Goal: Use online tool/utility: Utilize a website feature to perform a specific function

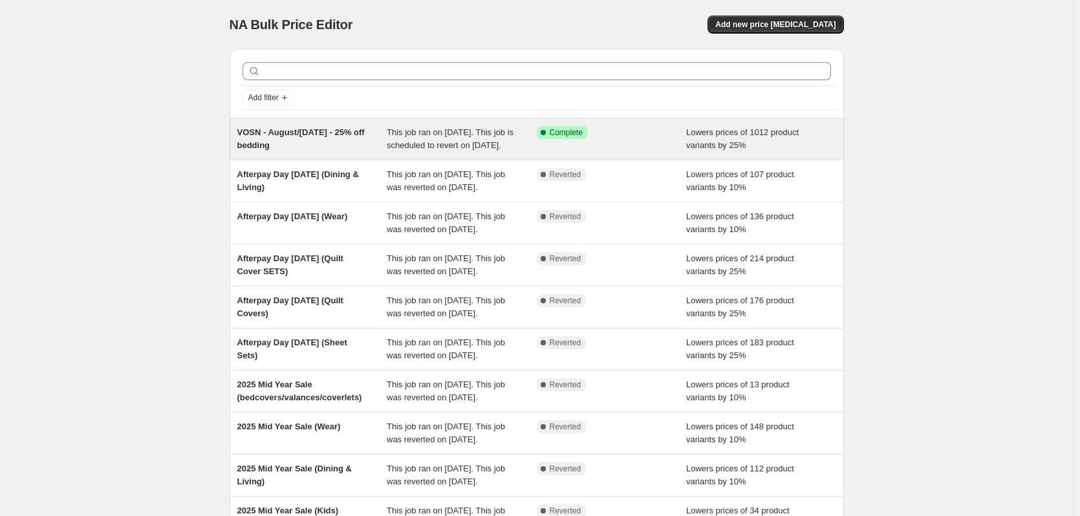
click at [321, 144] on div "VOSN - August/[DATE] - 25% off bedding" at bounding box center [312, 139] width 150 height 26
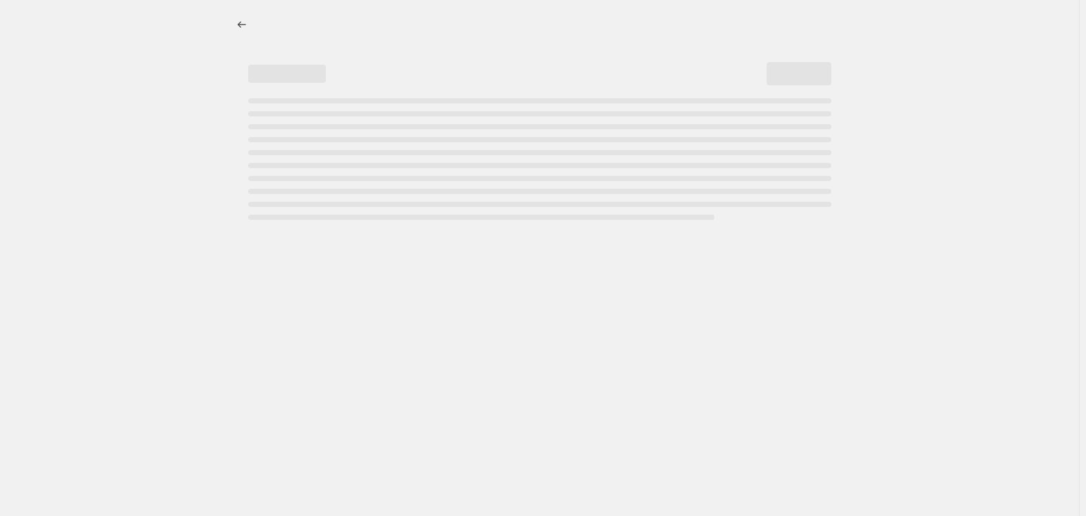
select select "percentage"
select select "collection"
select select "tag"
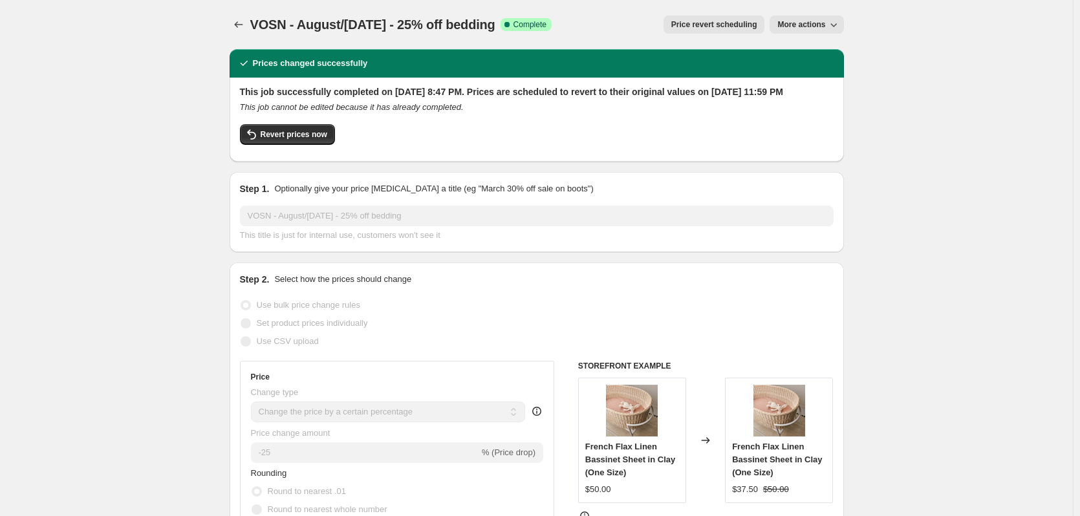
click at [805, 25] on span "More actions" at bounding box center [801, 24] width 48 height 10
click at [806, 51] on span "Copy to new job" at bounding box center [813, 52] width 60 height 10
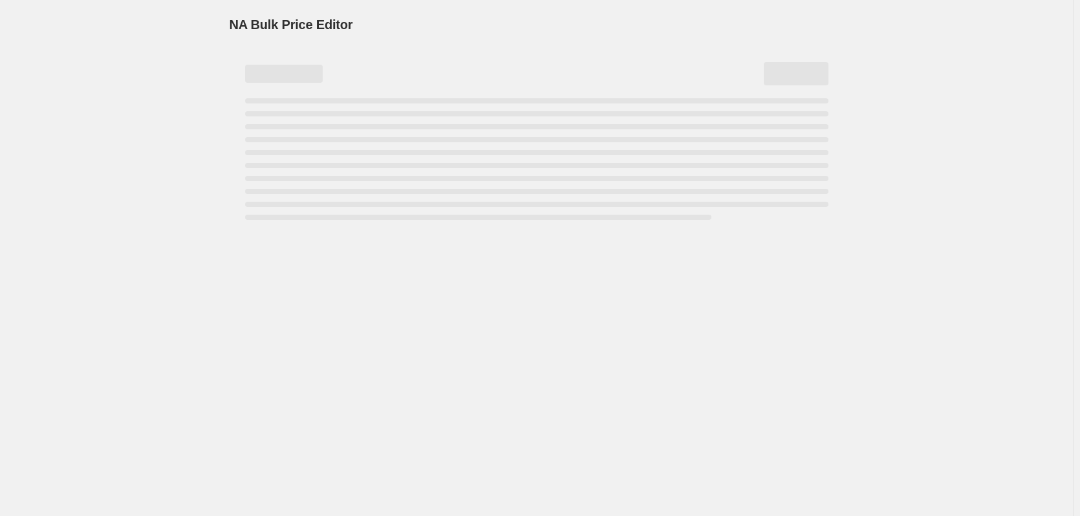
select select "percentage"
select select "collection"
select select "tag"
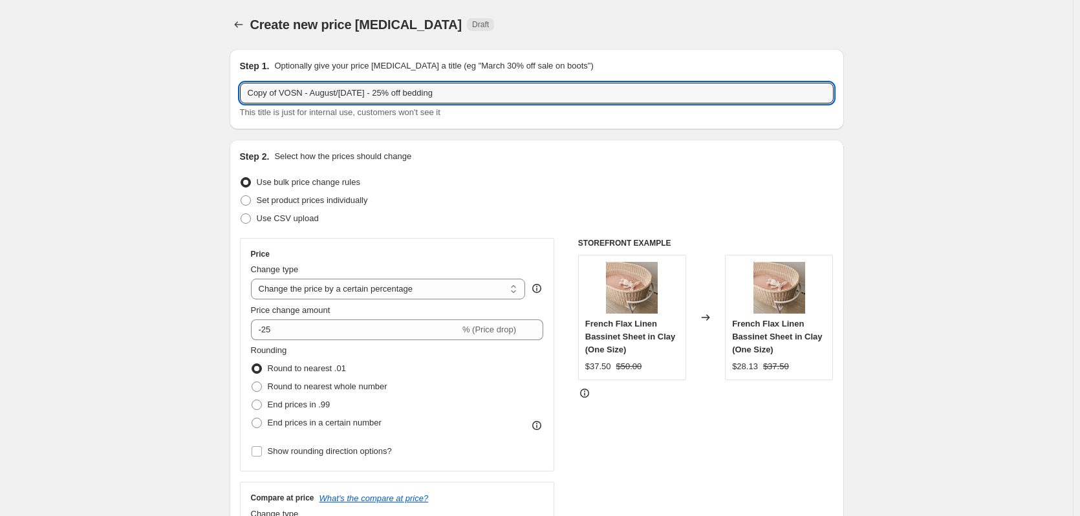
drag, startPoint x: 281, startPoint y: 95, endPoint x: 242, endPoint y: 93, distance: 39.5
click at [242, 93] on div "Step 1. Optionally give your price [MEDICAL_DATA] a title (eg "March 30% off sa…" at bounding box center [537, 89] width 614 height 80
click at [459, 94] on input "VOSN - August/[DATE] - 25% off bedding" at bounding box center [537, 93] width 594 height 21
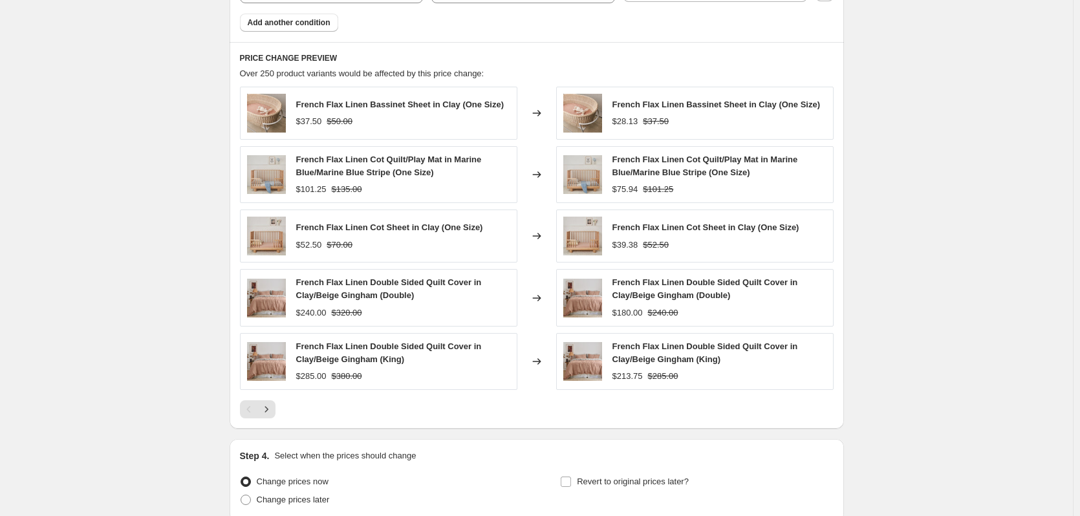
scroll to position [992, 0]
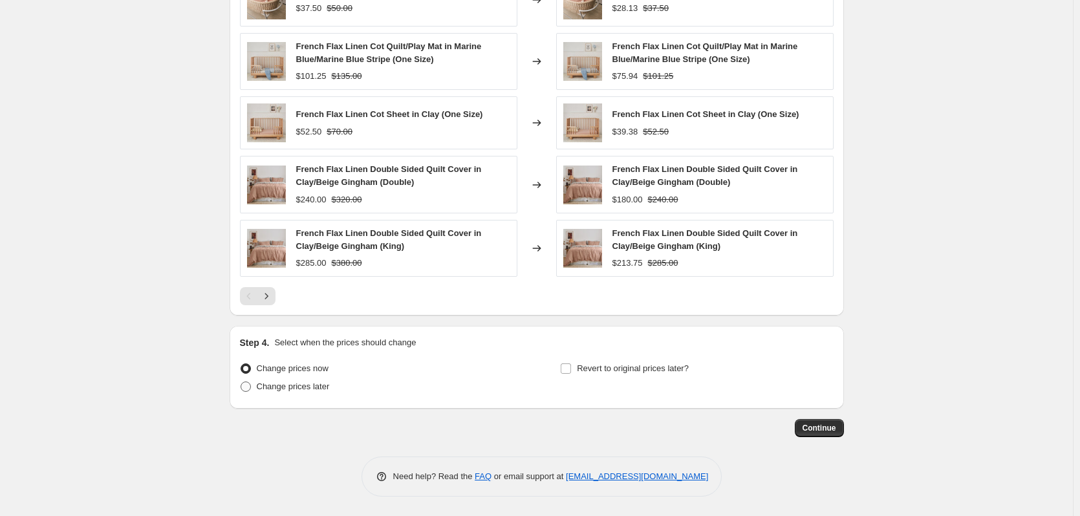
type input "VOSN - August/[DATE] - 25% off bedding EXTRA DAY"
click at [247, 386] on span at bounding box center [246, 387] width 10 height 10
click at [241, 382] on input "Change prices later" at bounding box center [241, 382] width 1 height 1
radio input "true"
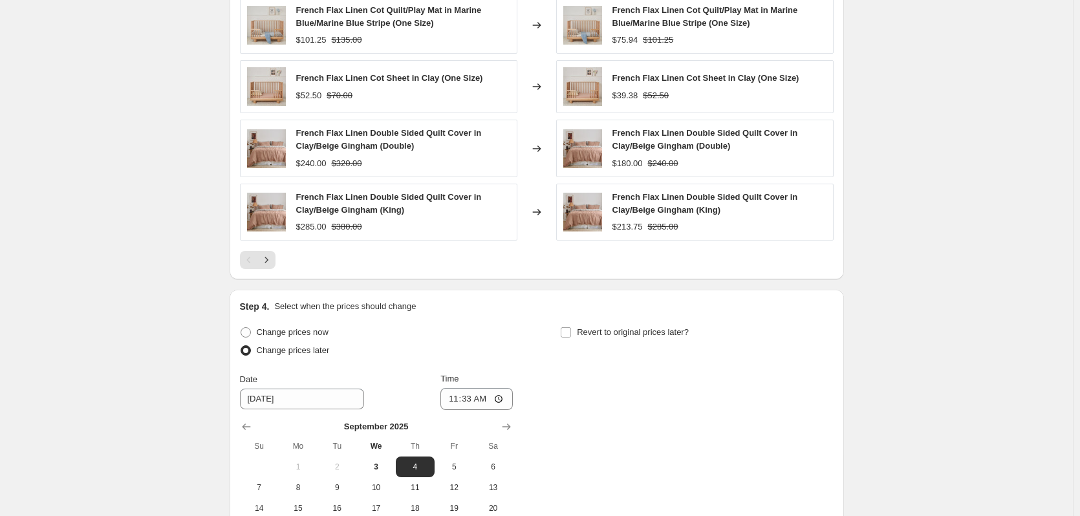
scroll to position [1057, 0]
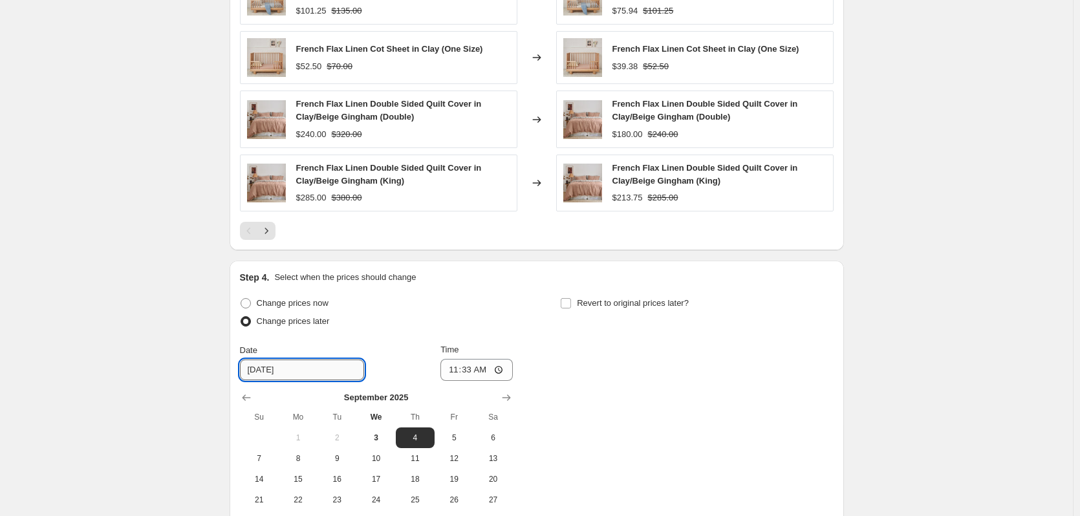
click at [307, 373] on input "[DATE]" at bounding box center [302, 370] width 124 height 21
click at [404, 459] on span "11" at bounding box center [415, 458] width 28 height 10
type input "[DATE]"
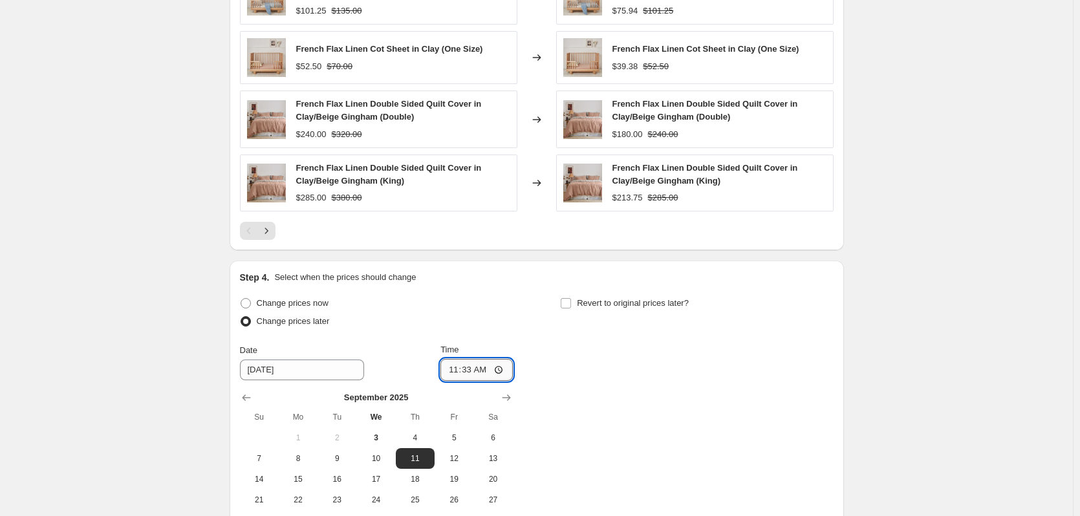
click at [454, 374] on input "11:33" at bounding box center [476, 370] width 72 height 22
type input "00:15"
click at [596, 368] on div "Change prices now Change prices later Date [DATE] Time 00:[DATE] Mo Tu We Th Fr…" at bounding box center [537, 412] width 594 height 237
click at [571, 307] on input "Revert to original prices later?" at bounding box center [566, 303] width 10 height 10
checkbox input "true"
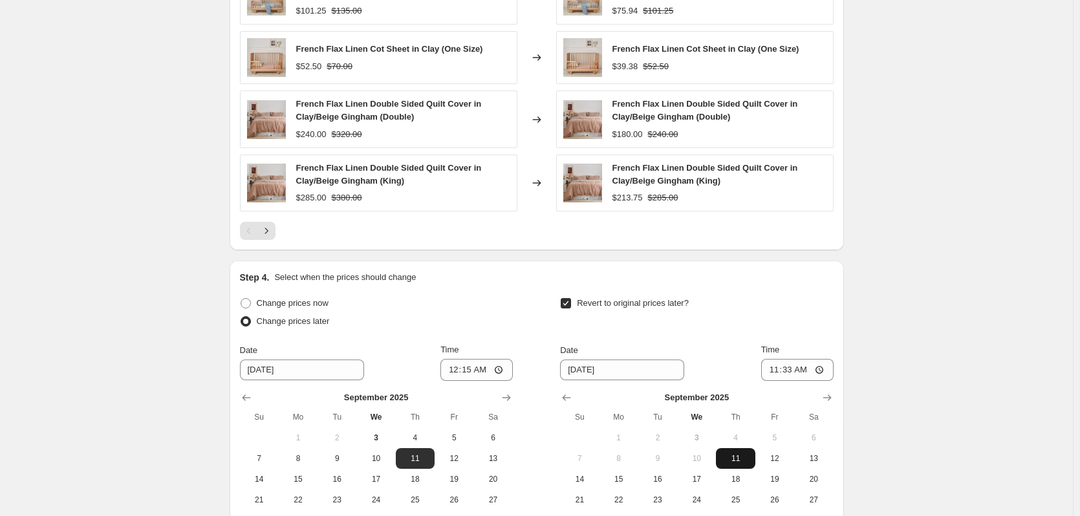
click at [748, 461] on span "11" at bounding box center [735, 458] width 28 height 10
type input "[DATE]"
click at [788, 372] on input "11:33" at bounding box center [797, 370] width 72 height 22
type input "23:59"
click at [783, 315] on div "Revert to original prices later?" at bounding box center [696, 313] width 273 height 39
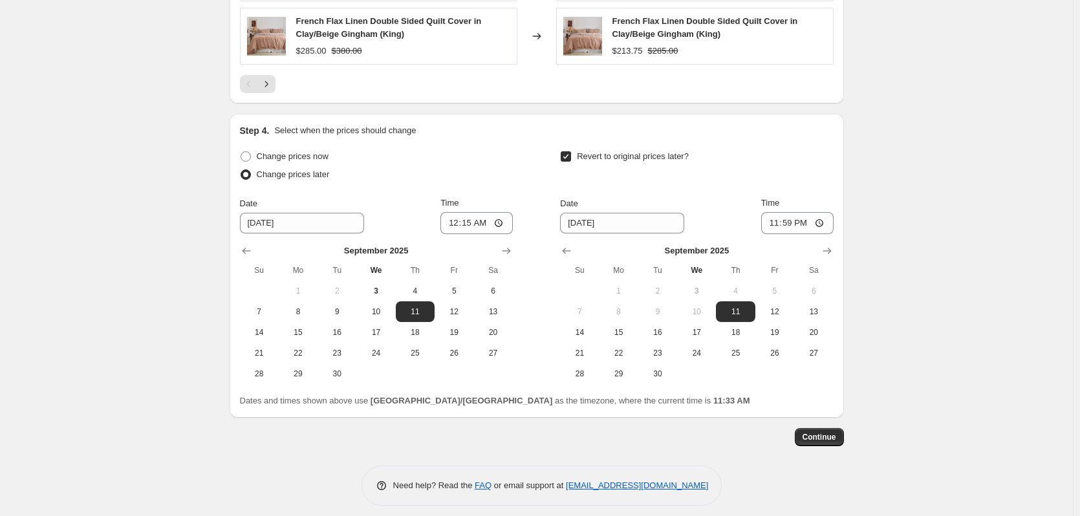
scroll to position [1213, 0]
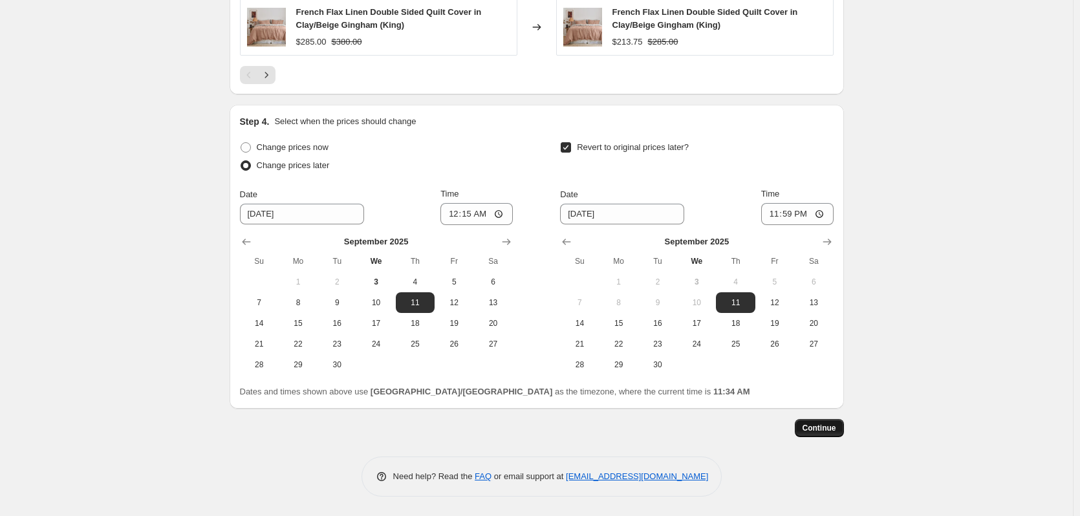
click at [815, 427] on span "Continue" at bounding box center [820, 428] width 34 height 10
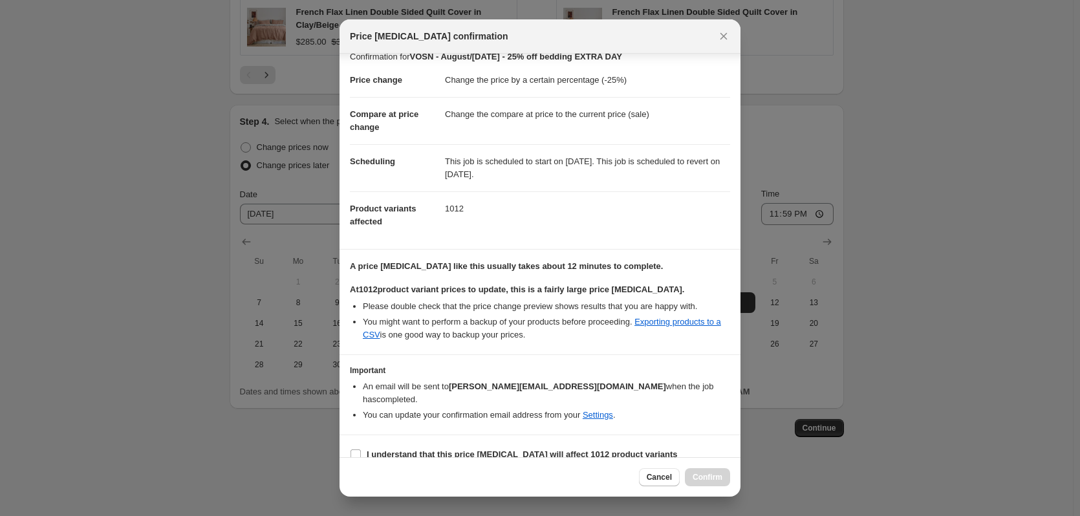
scroll to position [17, 0]
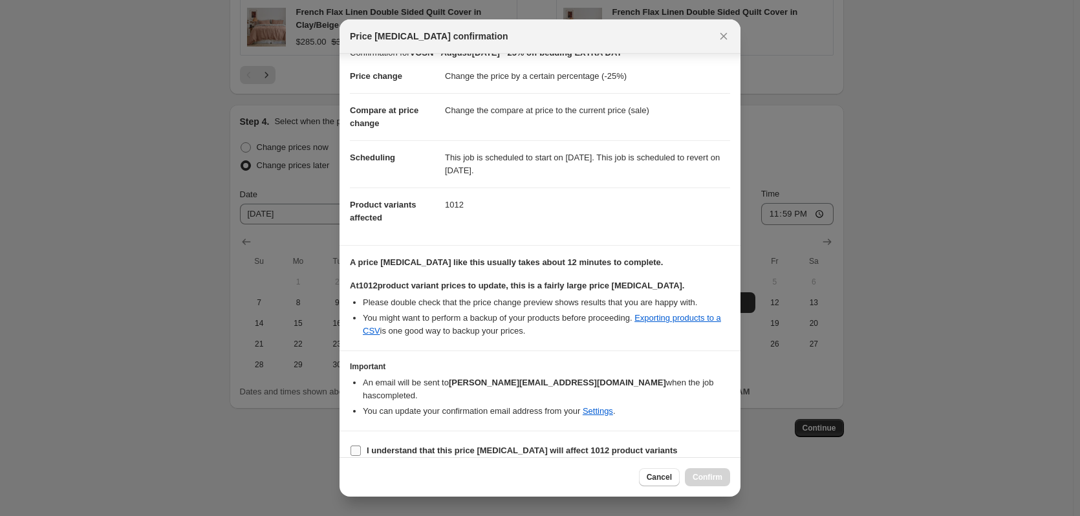
click at [355, 446] on input "I understand that this price [MEDICAL_DATA] will affect 1012 product variants" at bounding box center [356, 451] width 10 height 10
checkbox input "true"
click at [699, 481] on span "Confirm" at bounding box center [708, 477] width 30 height 10
